Goal: Information Seeking & Learning: Learn about a topic

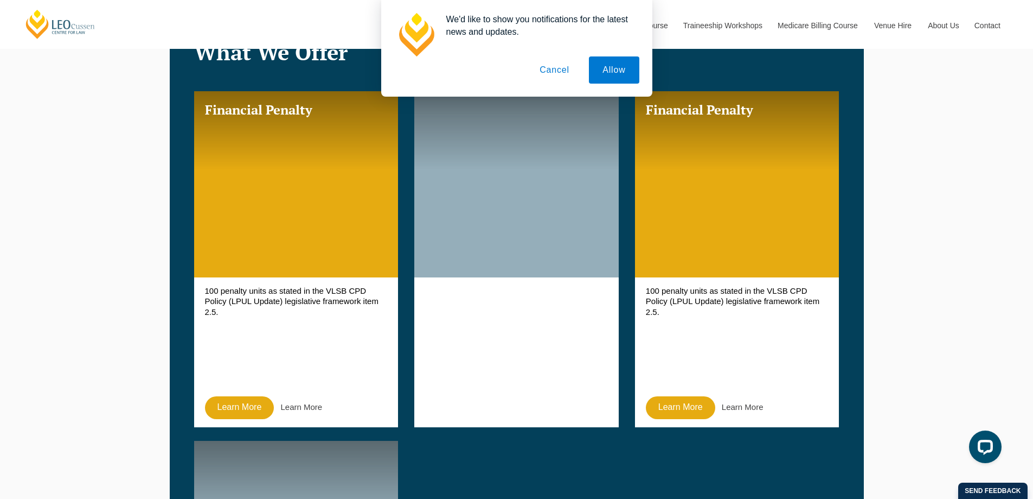
scroll to position [759, 0]
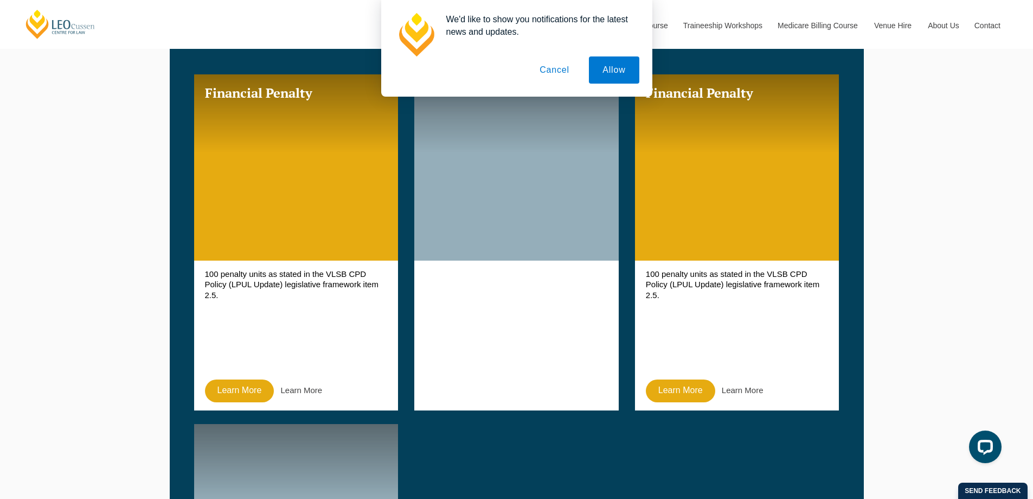
click at [546, 68] on button "Cancel" at bounding box center [554, 69] width 57 height 27
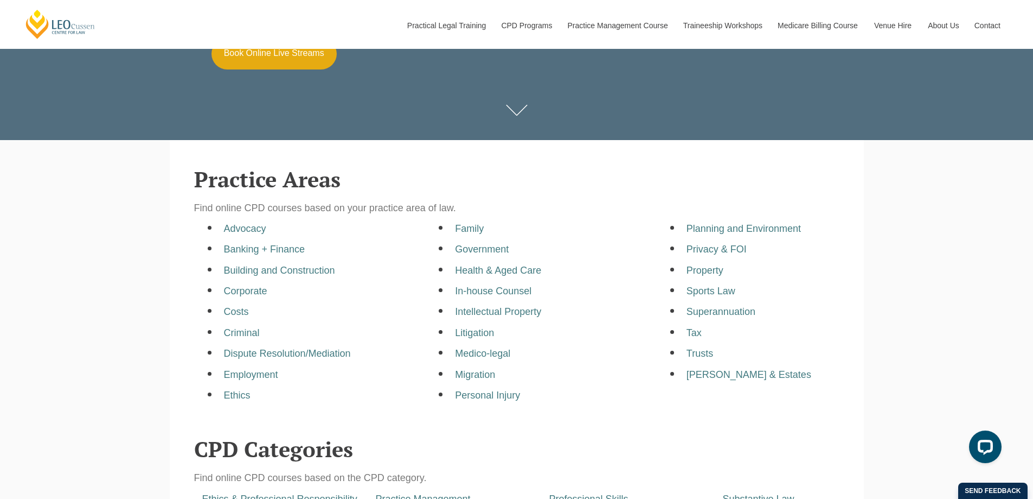
scroll to position [199, 0]
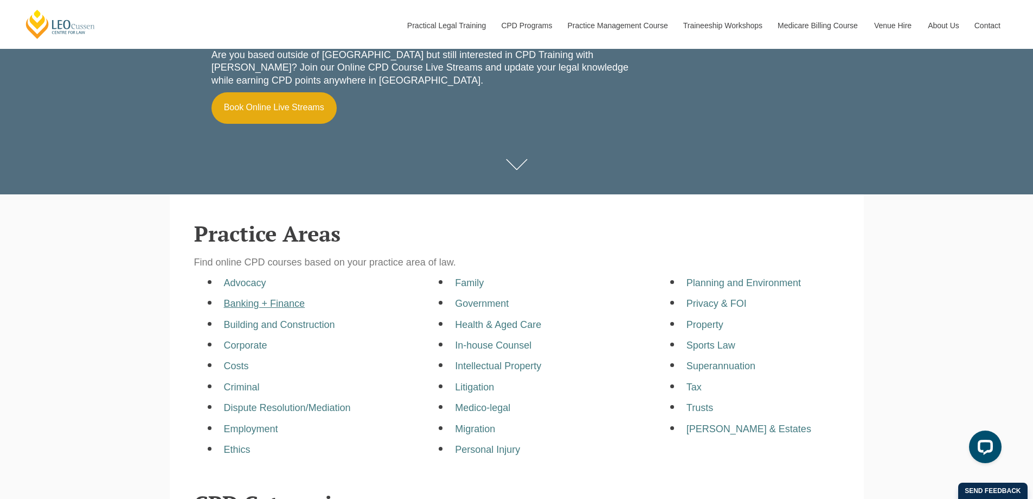
click at [273, 303] on a=pages/cpd-programs&taxons=pages/cpd-programs/practice-area/banking-plus-finance"] "Banking + Finance" at bounding box center [264, 303] width 81 height 11
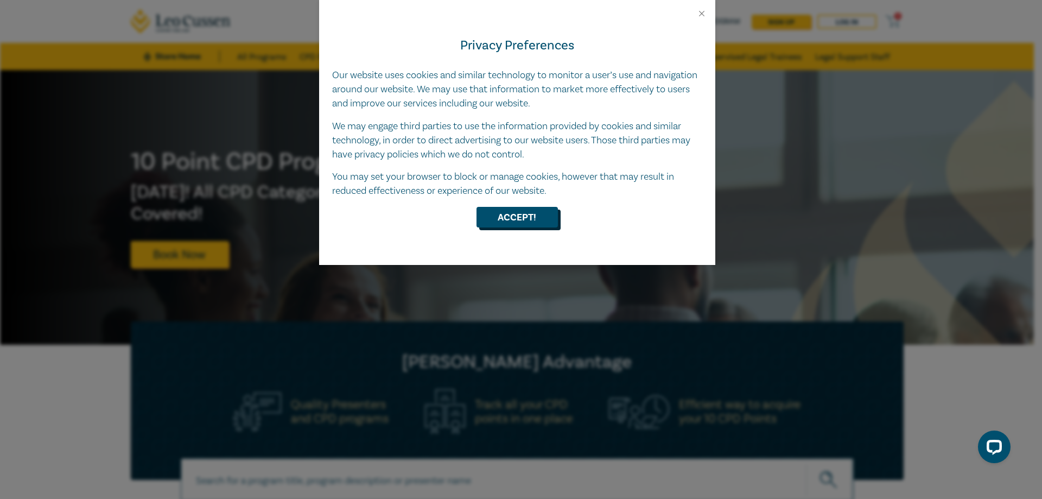
click at [515, 212] on button "Accept!" at bounding box center [516, 217] width 81 height 21
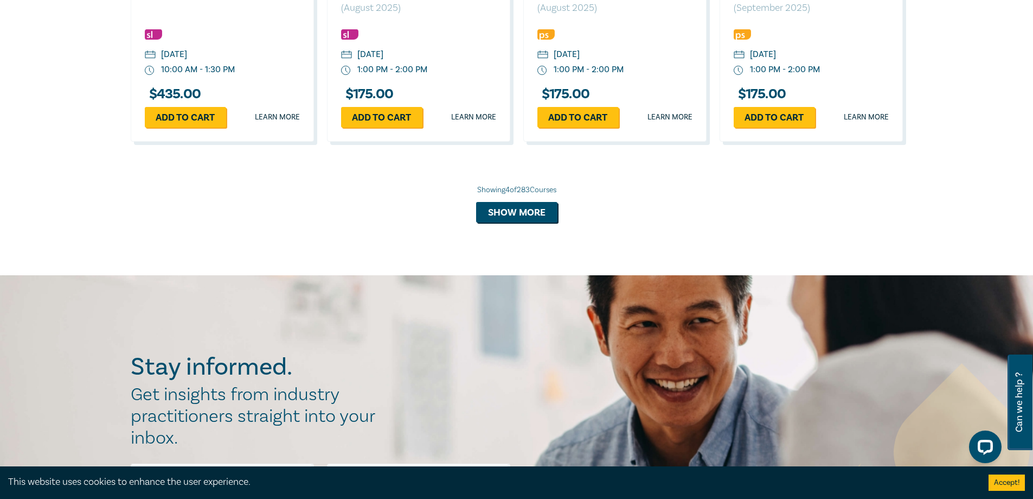
scroll to position [759, 0]
